Goal: Task Accomplishment & Management: Use online tool/utility

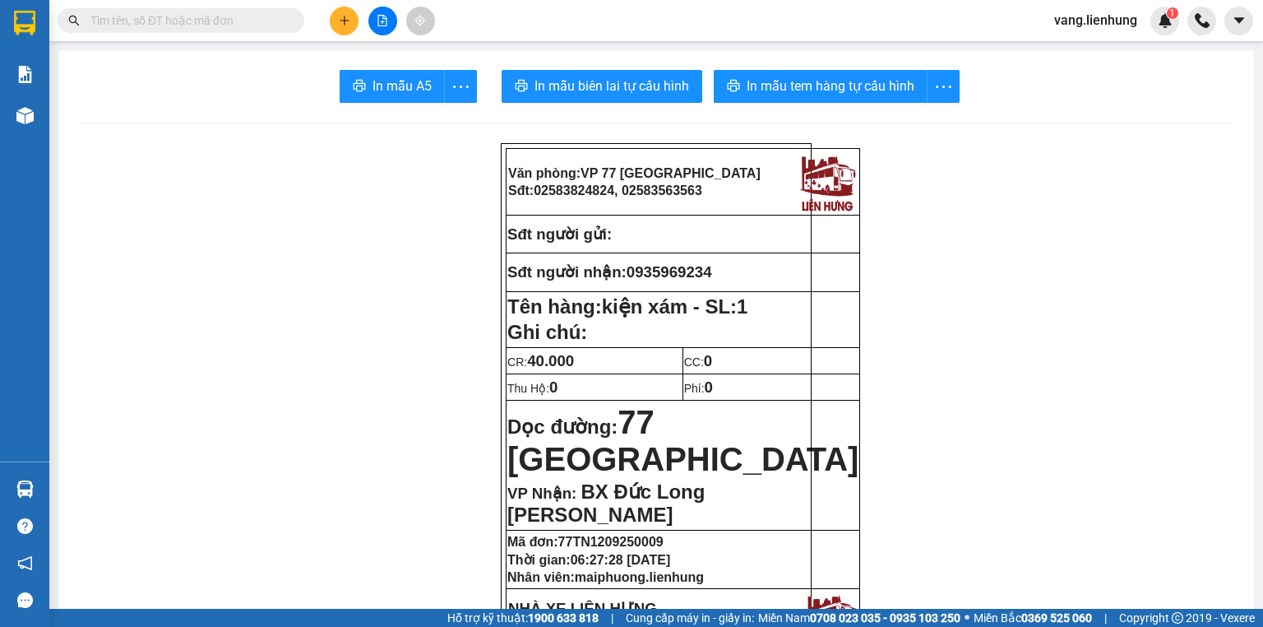
click at [185, 18] on input "text" at bounding box center [187, 21] width 194 height 18
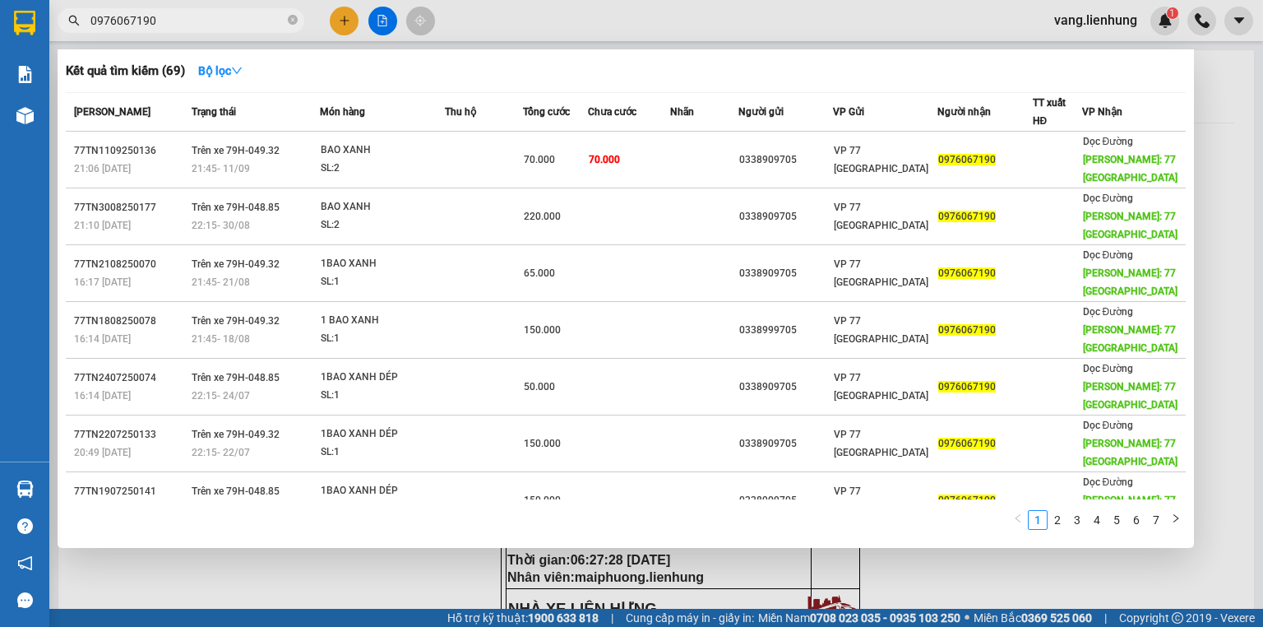
type input "0976067190"
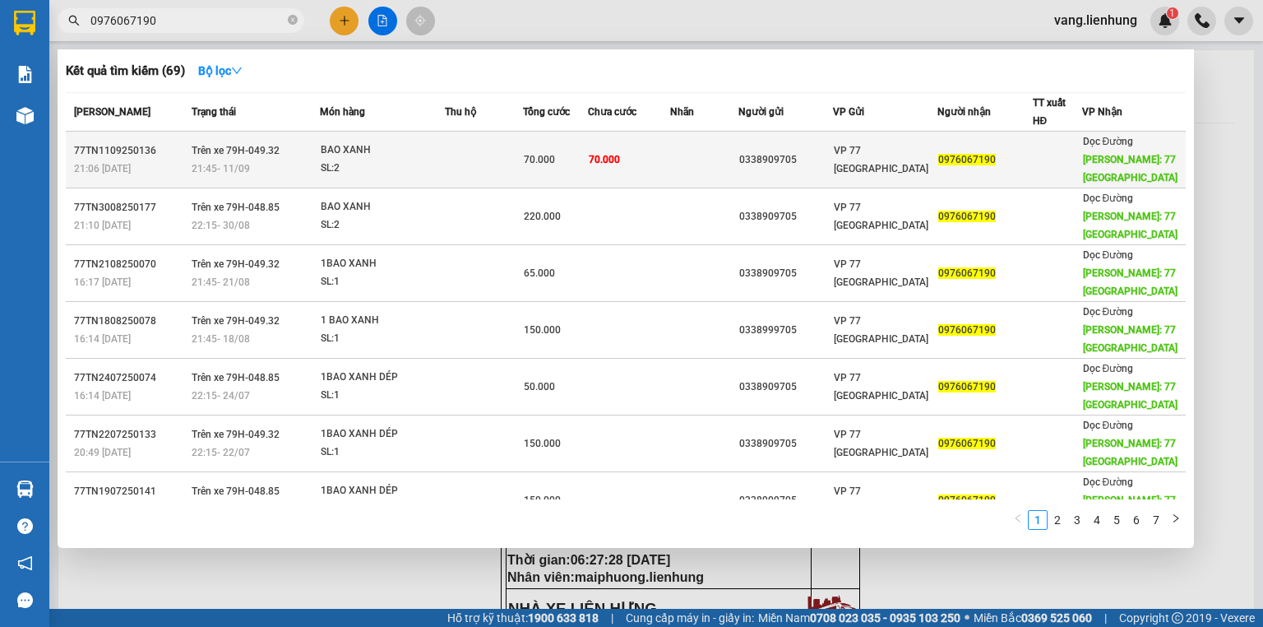
click at [863, 158] on span "VP 77 [GEOGRAPHIC_DATA]" at bounding box center [881, 160] width 95 height 30
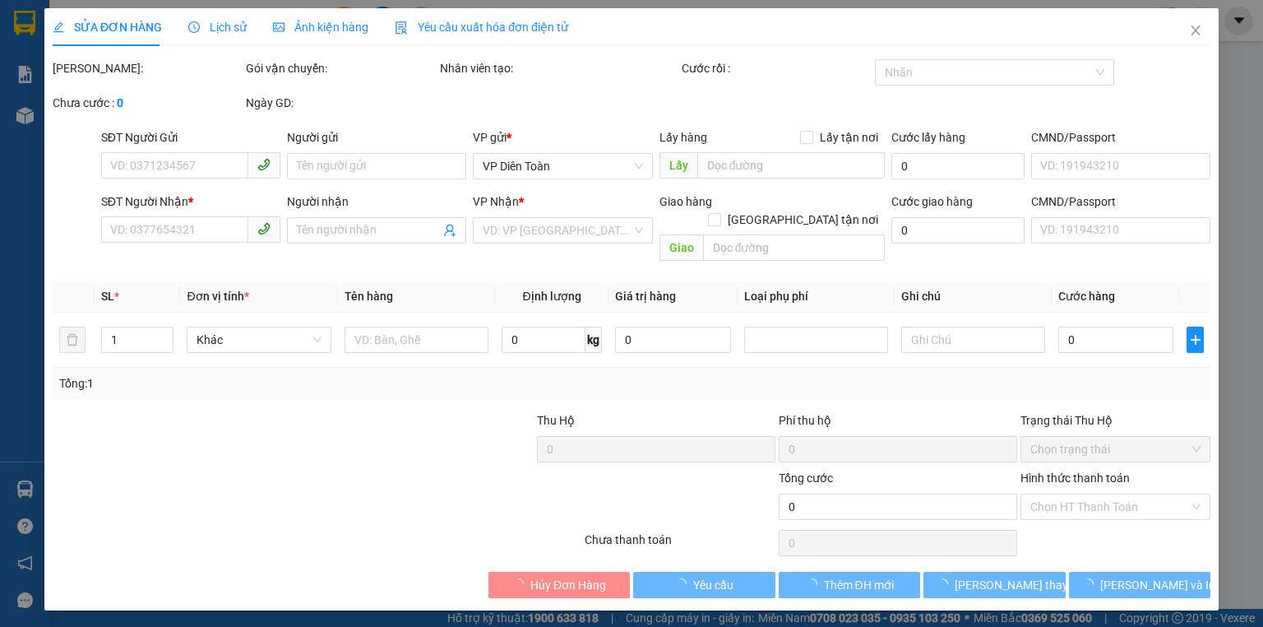
type input "0338909705"
type input "0460980041458"
type input "0976067190"
type input "77 [GEOGRAPHIC_DATA]"
type input "70.000"
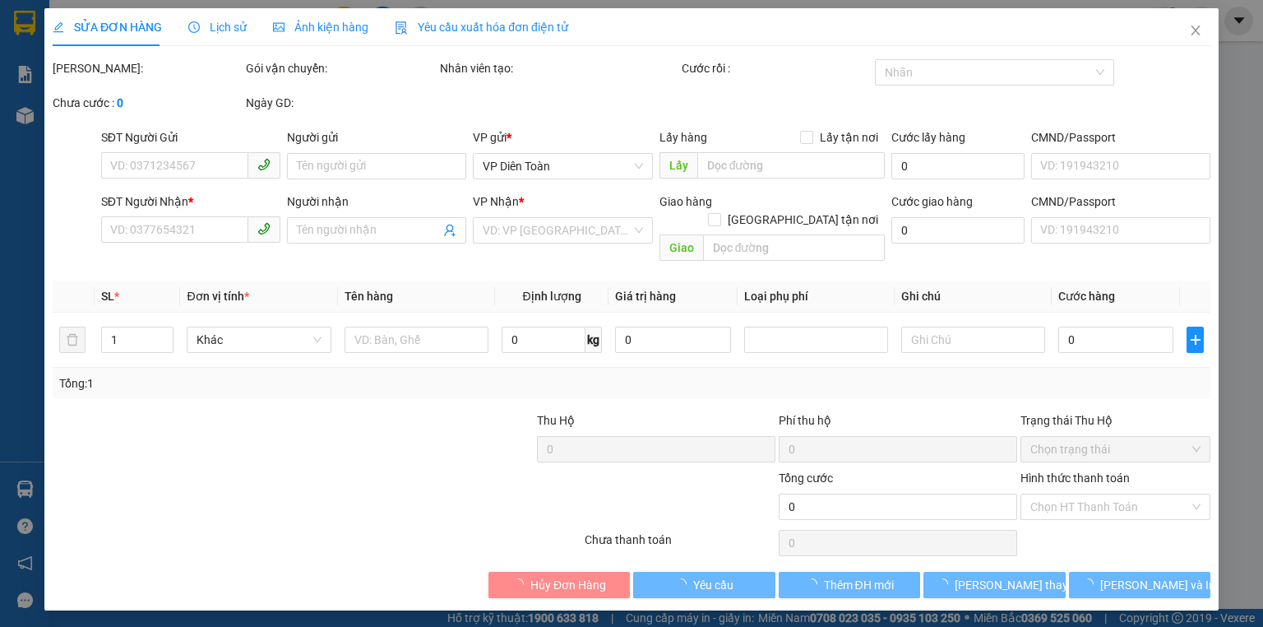
type input "70.000"
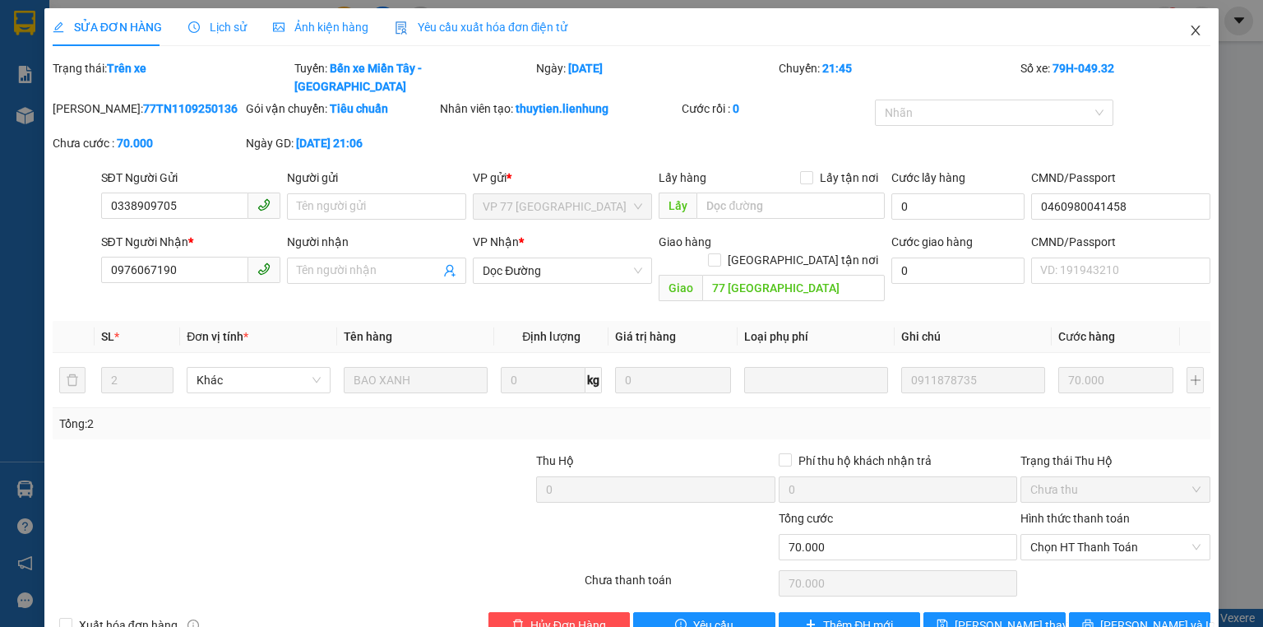
click at [1189, 35] on icon "close" at bounding box center [1195, 30] width 13 height 13
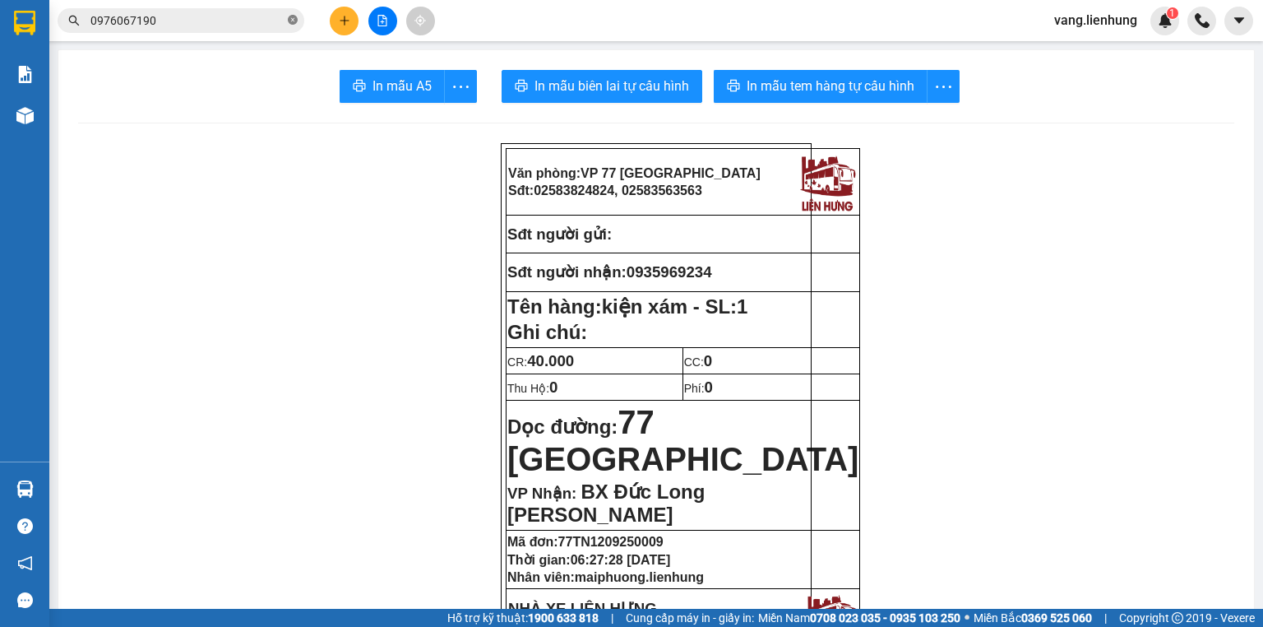
click at [293, 21] on icon "close-circle" at bounding box center [293, 20] width 10 height 10
